Goal: Find specific page/section: Find specific page/section

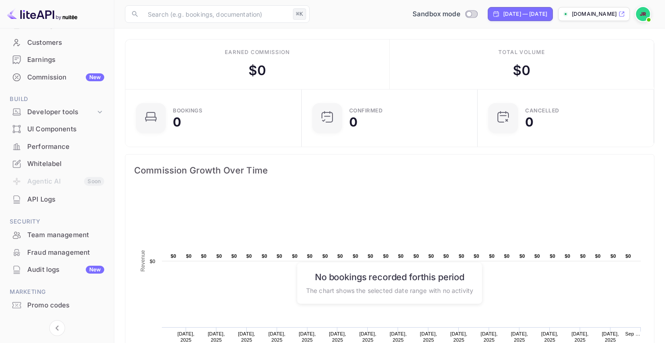
scroll to position [98, 0]
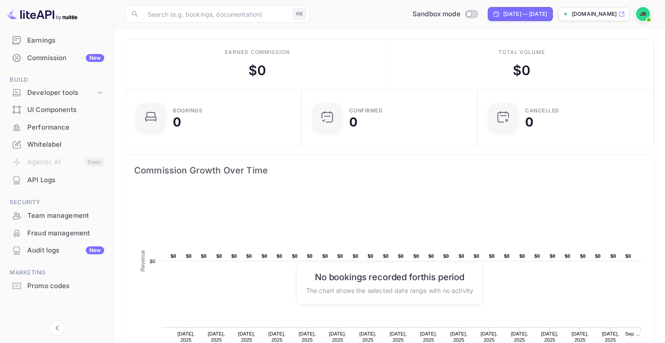
click at [56, 141] on div "Whitelabel" at bounding box center [65, 145] width 77 height 10
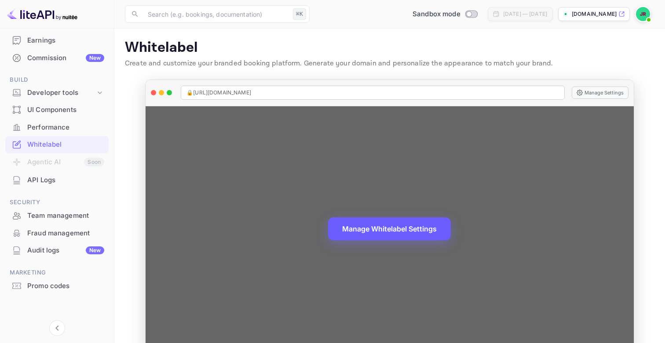
click at [430, 231] on button "Manage Whitelabel Settings" at bounding box center [389, 229] width 123 height 23
click at [424, 225] on button "Manage Whitelabel Settings" at bounding box center [389, 229] width 123 height 23
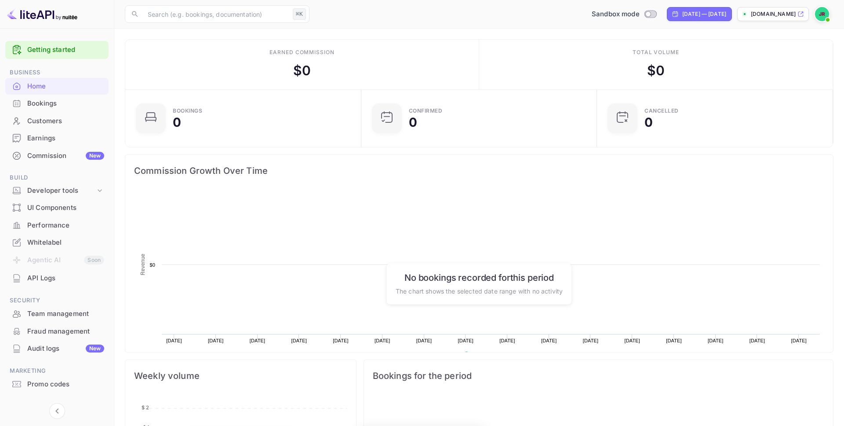
scroll to position [143, 231]
click at [37, 103] on div "Bookings" at bounding box center [65, 104] width 77 height 10
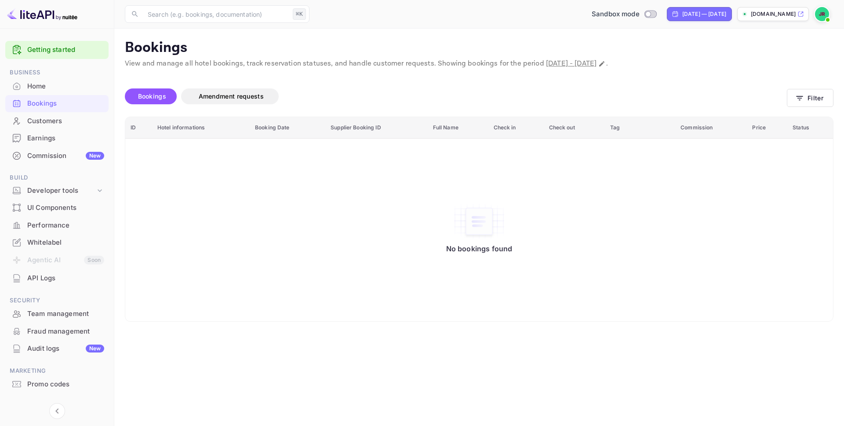
click at [818, 16] on img at bounding box center [822, 14] width 14 height 14
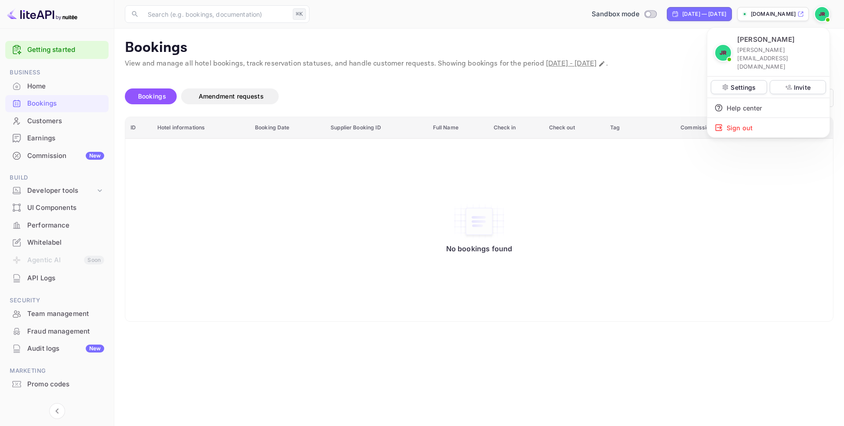
click at [821, 14] on div at bounding box center [422, 213] width 844 height 426
